Goal: Task Accomplishment & Management: Use online tool/utility

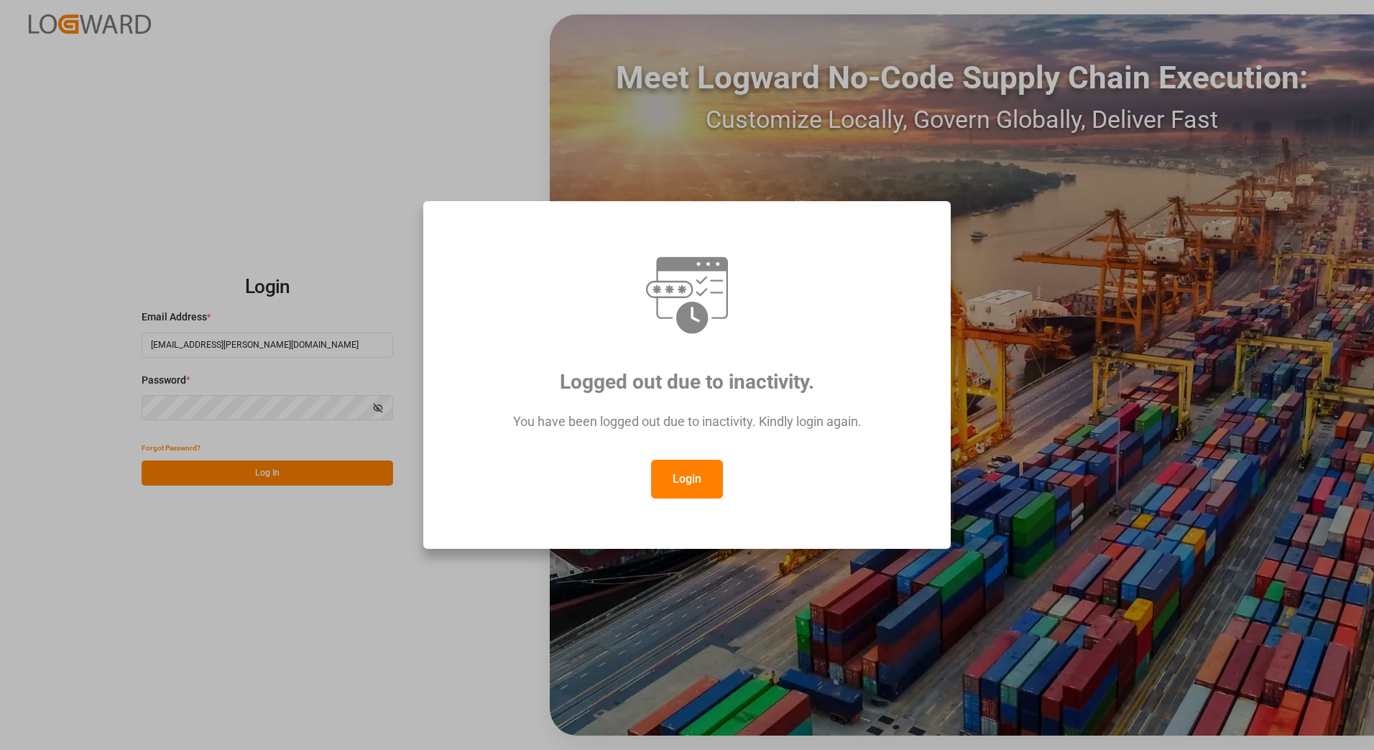
click at [686, 482] on button "Login" at bounding box center [687, 479] width 72 height 39
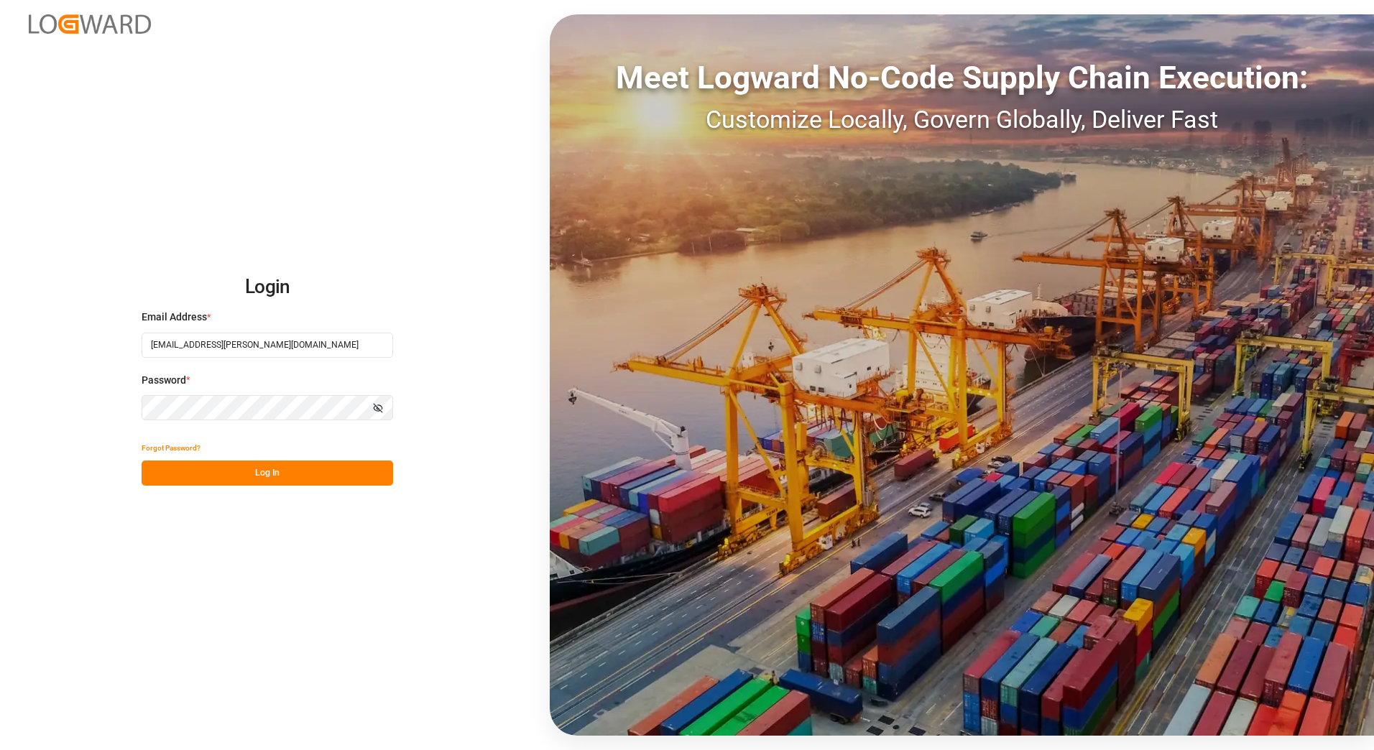
click at [279, 477] on button "Log In" at bounding box center [268, 473] width 252 height 25
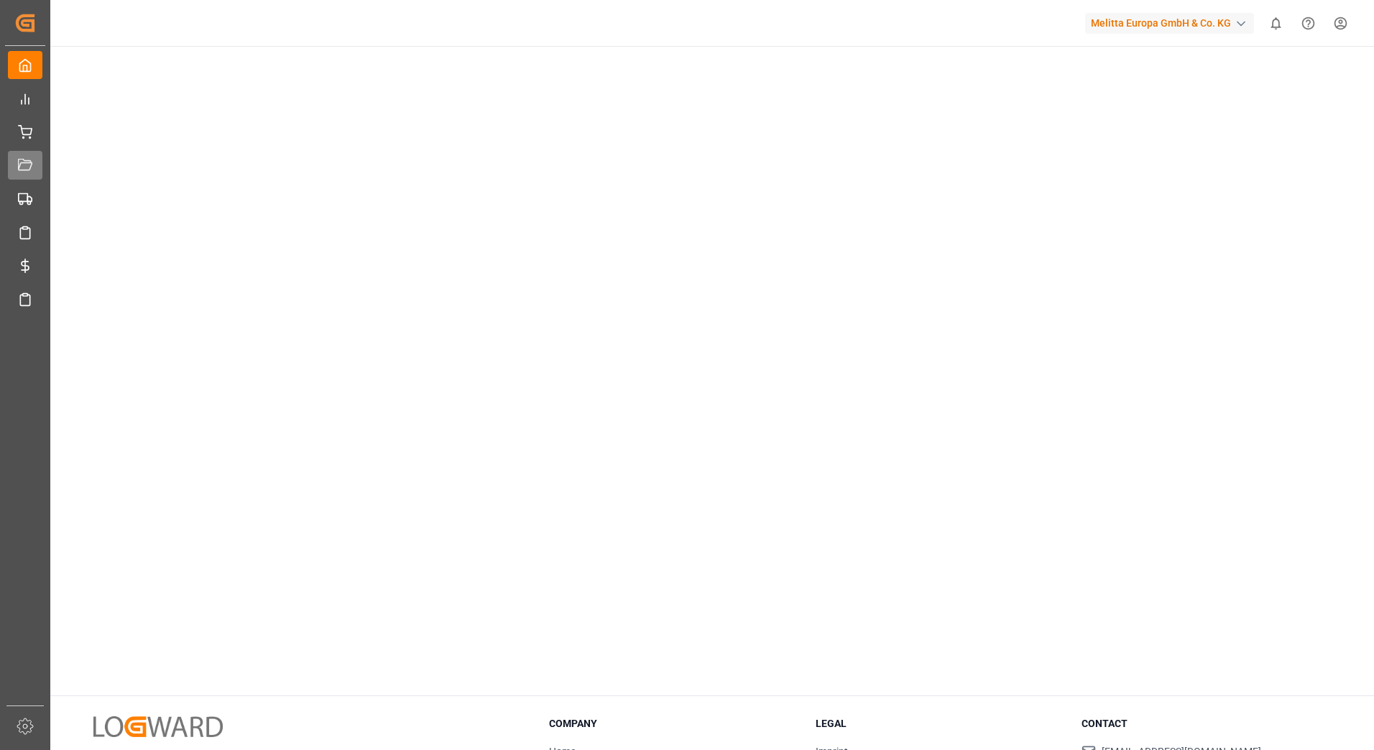
scroll to position [72, 0]
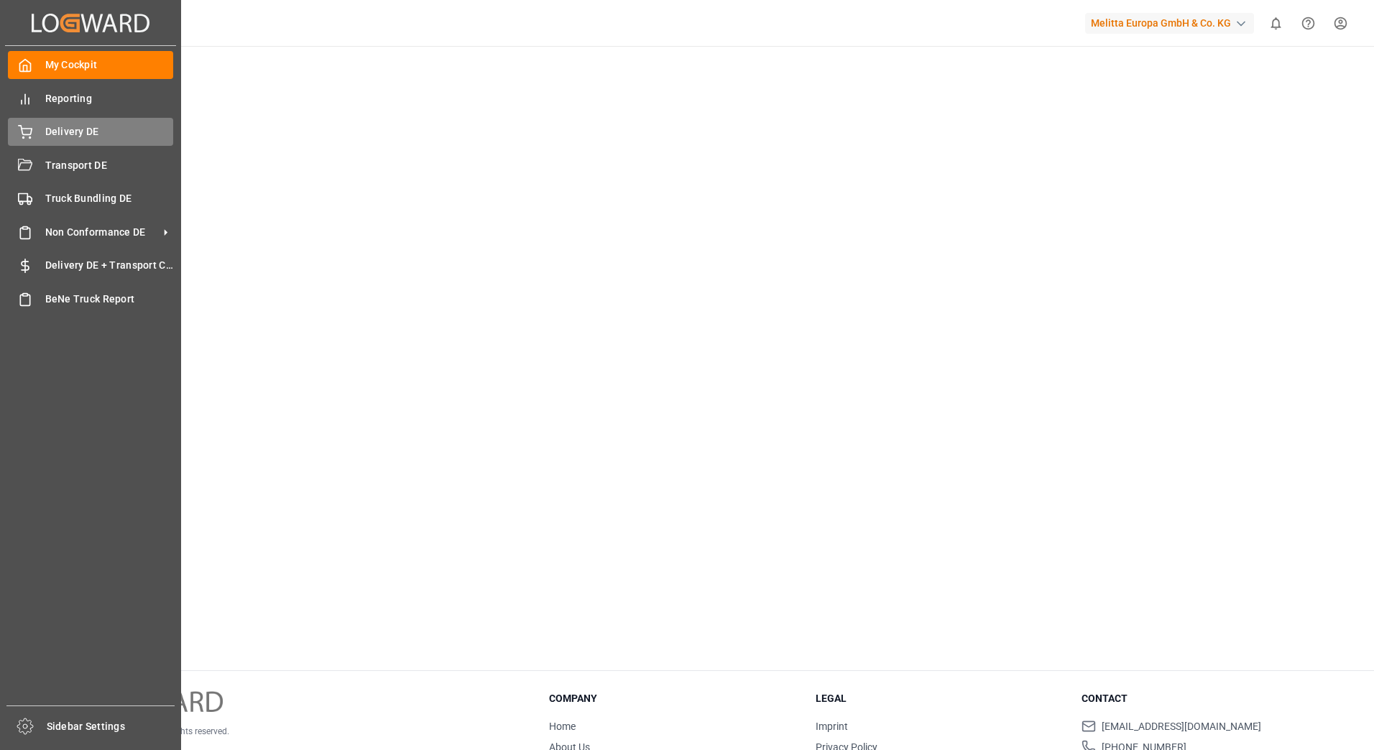
click at [27, 130] on icon at bounding box center [25, 132] width 14 height 14
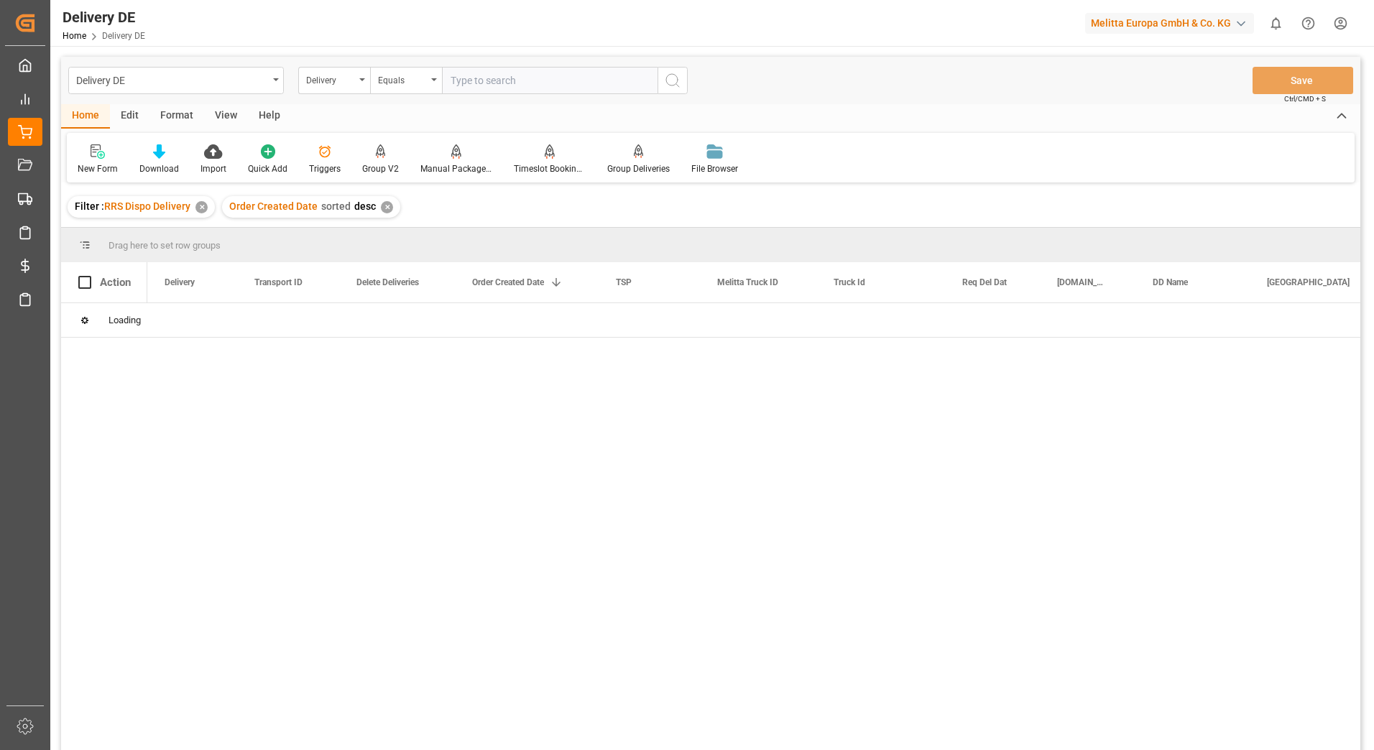
click at [205, 211] on div "✕" at bounding box center [201, 207] width 12 height 12
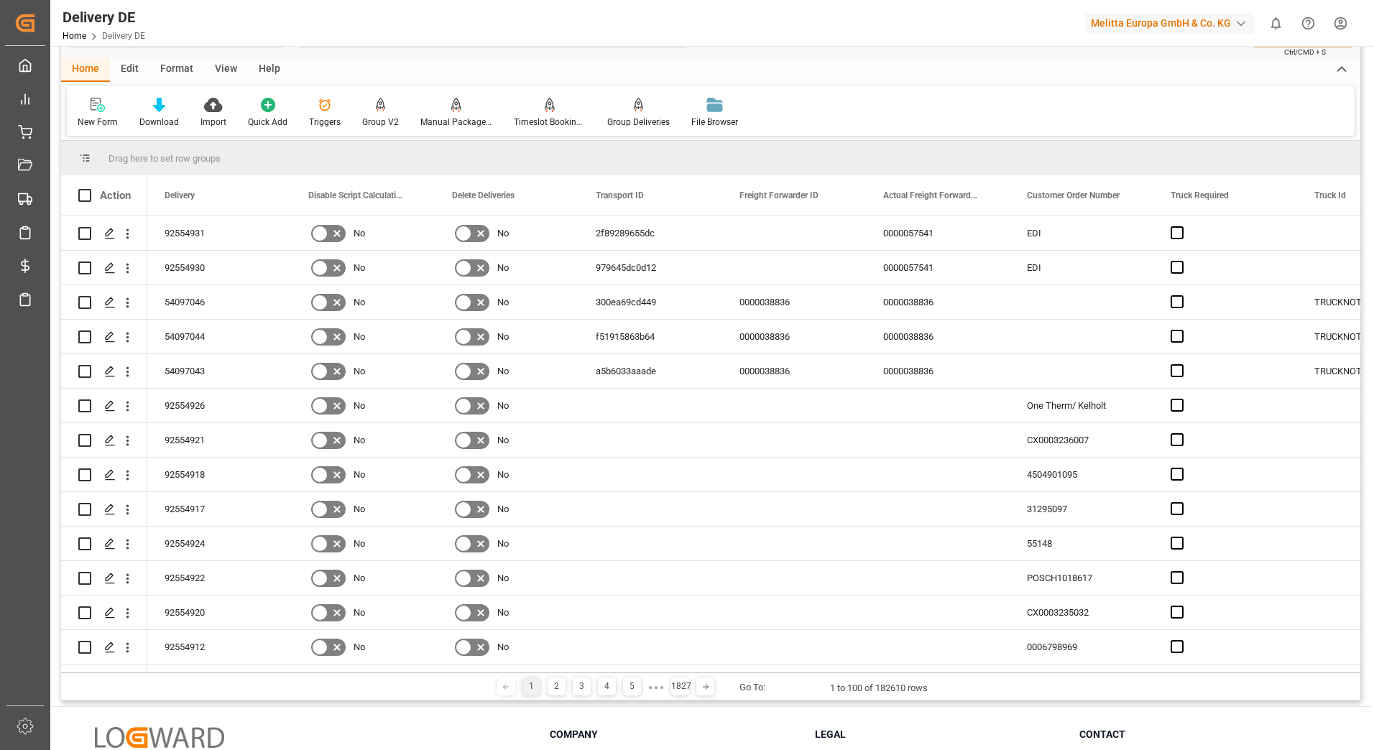
scroll to position [72, 0]
